Goal: Find specific page/section: Find specific page/section

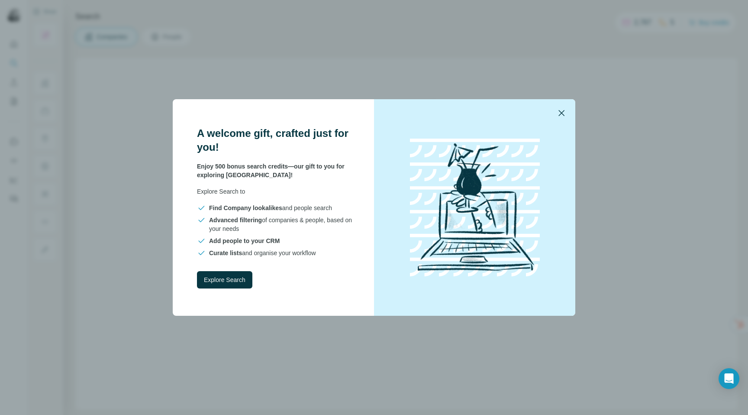
click at [563, 111] on icon "button" at bounding box center [561, 113] width 6 height 6
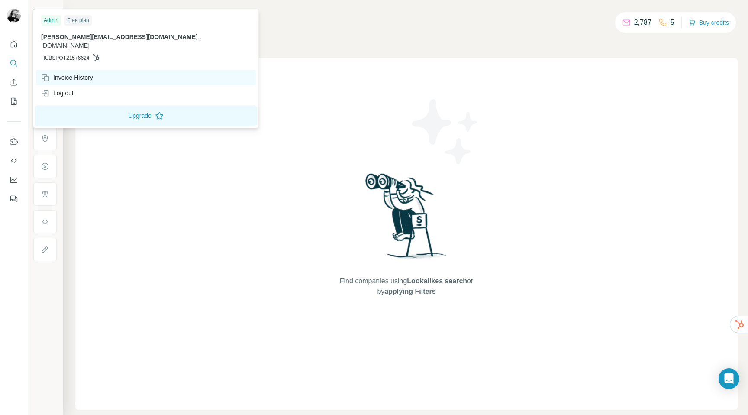
click at [69, 73] on div "Invoice History" at bounding box center [67, 77] width 52 height 9
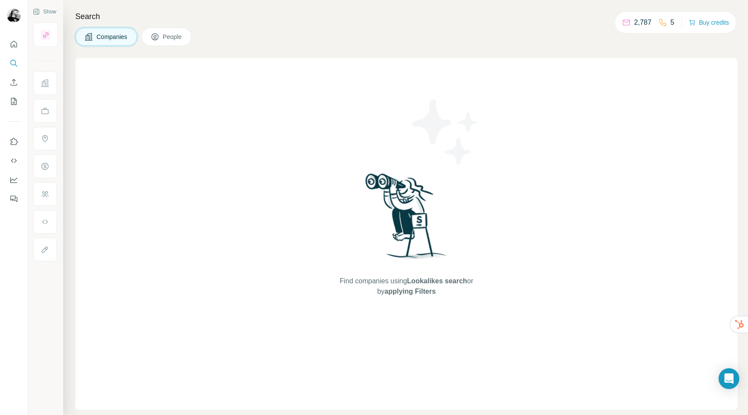
click at [169, 37] on span "People" at bounding box center [173, 36] width 20 height 9
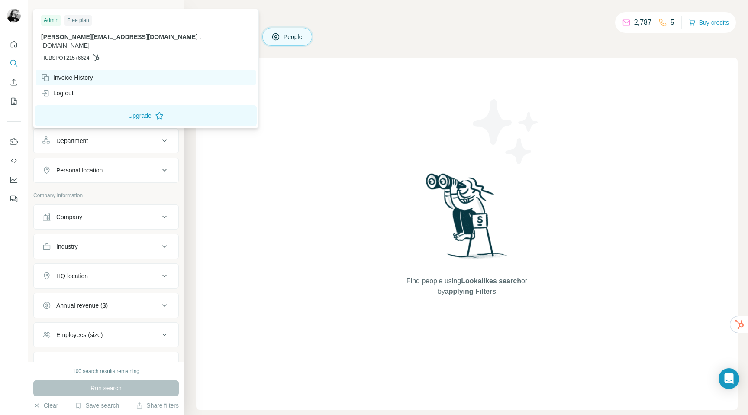
click at [71, 73] on div "Invoice History" at bounding box center [67, 77] width 52 height 9
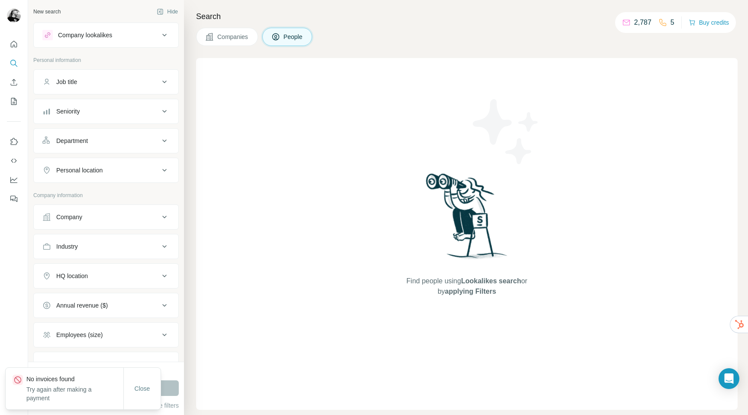
click at [144, 396] on div "Close" at bounding box center [142, 388] width 37 height 17
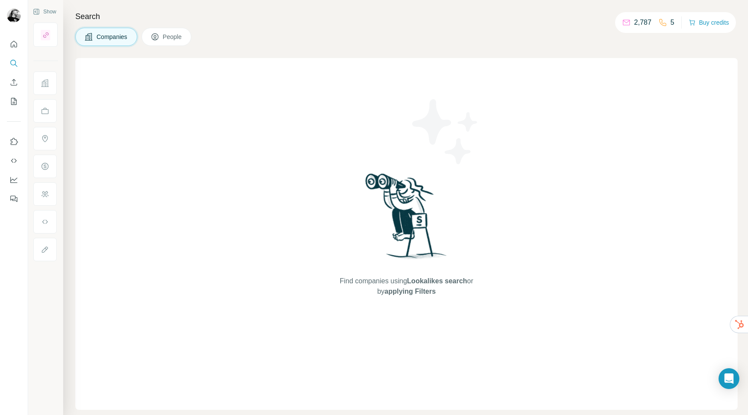
click at [171, 37] on span "People" at bounding box center [173, 36] width 20 height 9
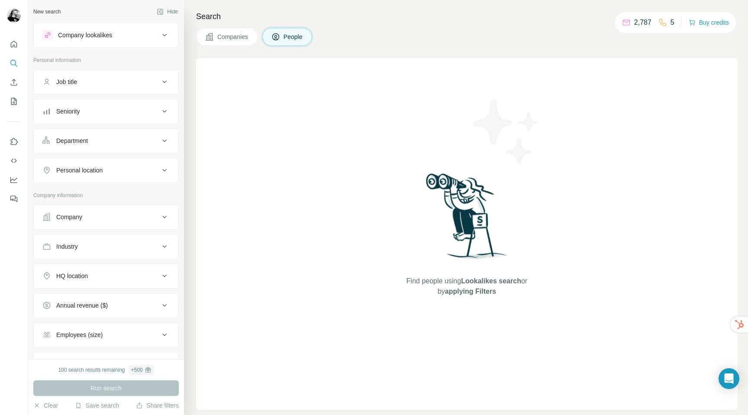
click at [230, 36] on span "Companies" at bounding box center [233, 36] width 32 height 9
